Goal: Transaction & Acquisition: Subscribe to service/newsletter

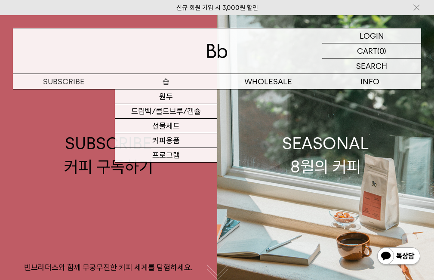
click at [164, 85] on p "숍" at bounding box center [166, 81] width 102 height 15
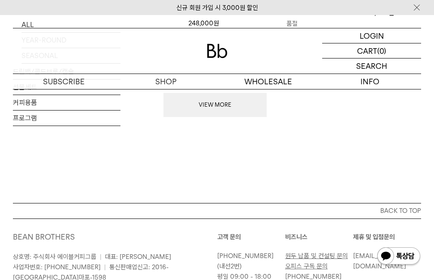
scroll to position [818, 0]
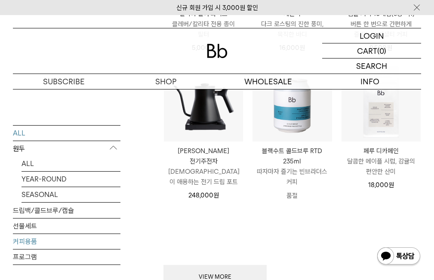
click at [38, 244] on link "커피용품" at bounding box center [67, 241] width 108 height 15
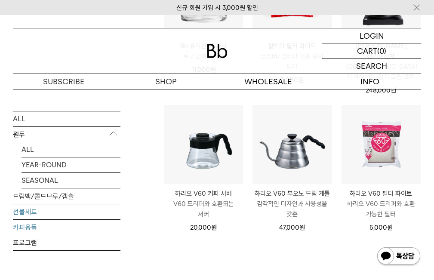
click at [60, 204] on link "선물세트" at bounding box center [67, 211] width 108 height 15
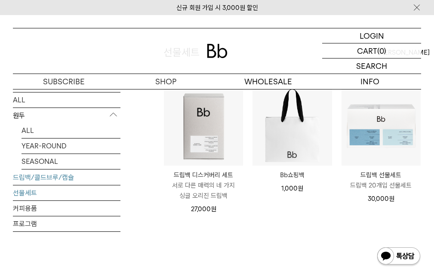
click at [76, 180] on link "드립백/콜드브루/캡슐" at bounding box center [67, 177] width 108 height 15
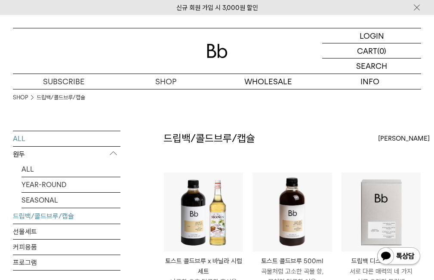
click at [55, 141] on link "ALL" at bounding box center [67, 138] width 108 height 15
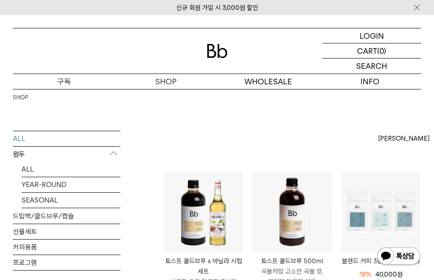
click at [80, 77] on p "구독" at bounding box center [64, 81] width 102 height 15
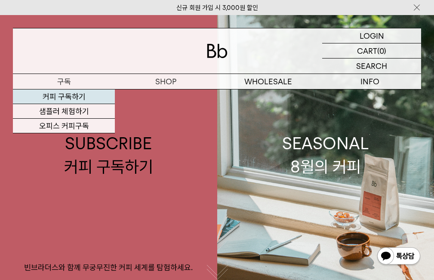
click at [72, 96] on link "커피 구독하기" at bounding box center [64, 97] width 102 height 15
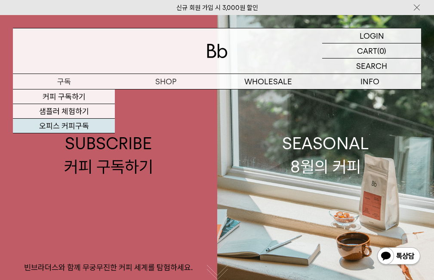
click at [69, 125] on link "오피스 커피구독" at bounding box center [64, 126] width 102 height 15
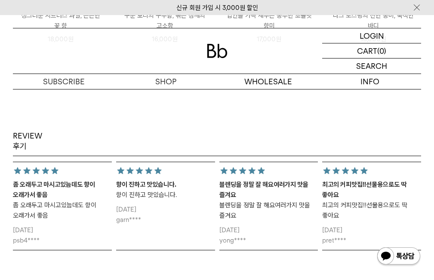
scroll to position [1119, 0]
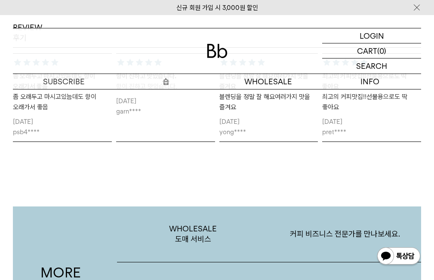
click at [181, 86] on p "숍" at bounding box center [166, 81] width 102 height 15
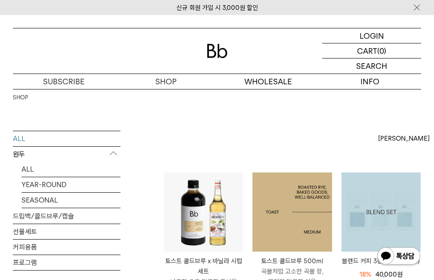
scroll to position [86, 0]
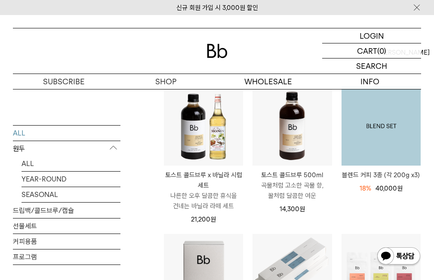
click at [374, 144] on img at bounding box center [381, 126] width 79 height 79
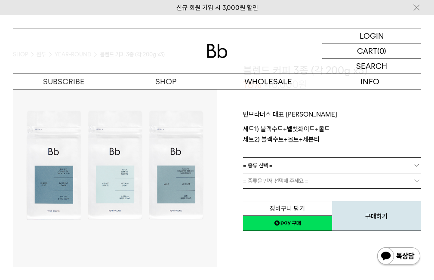
click at [278, 167] on link "= 종류 선택 =" at bounding box center [332, 165] width 179 height 15
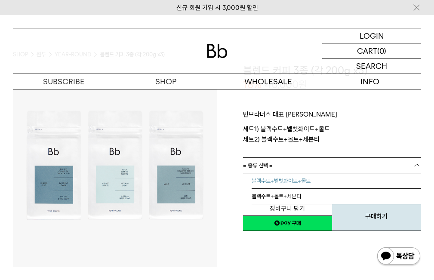
click at [281, 186] on li "블랙수트+벨벳화이트+몰트" at bounding box center [337, 180] width 170 height 15
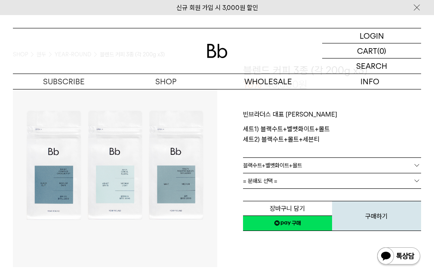
click at [283, 180] on link "= 분쇄도 선택 =" at bounding box center [332, 180] width 179 height 15
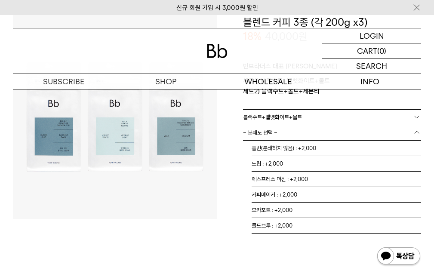
scroll to position [129, 0]
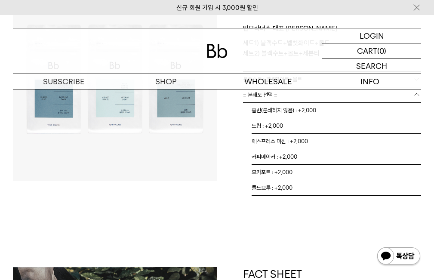
click at [218, 49] on img at bounding box center [217, 51] width 21 height 14
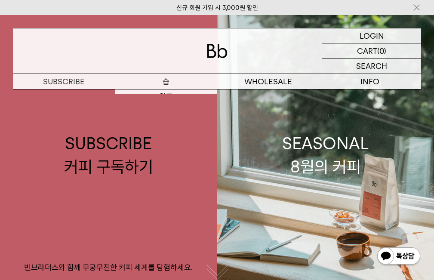
drag, startPoint x: 0, startPoint y: 0, endPoint x: 206, endPoint y: 96, distance: 226.8
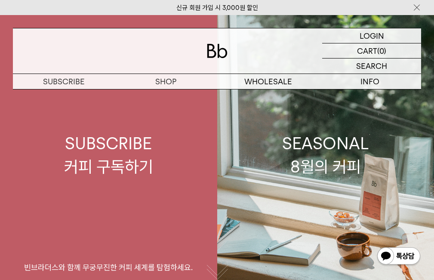
click at [172, 94] on link "SUBSCRIBE 커피 구독하기 빈브라더스와 함께 무궁무진한 커피 세계를 탐험하세요." at bounding box center [108, 155] width 217 height 280
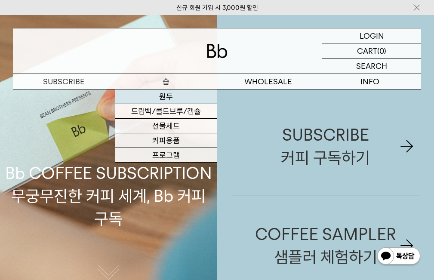
click at [170, 93] on link "원두" at bounding box center [166, 97] width 102 height 15
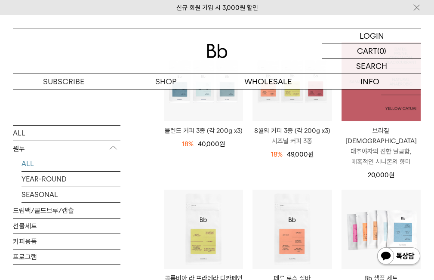
scroll to position [172, 0]
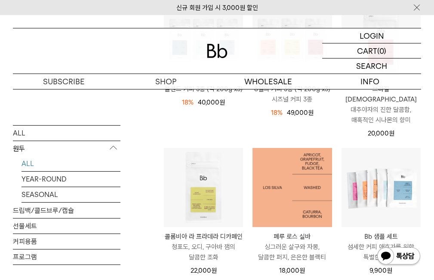
click at [297, 179] on img at bounding box center [292, 187] width 79 height 79
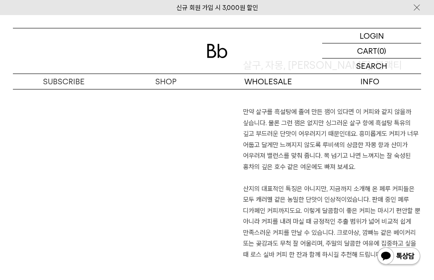
scroll to position [603, 0]
